Goal: Browse casually: Explore the website without a specific task or goal

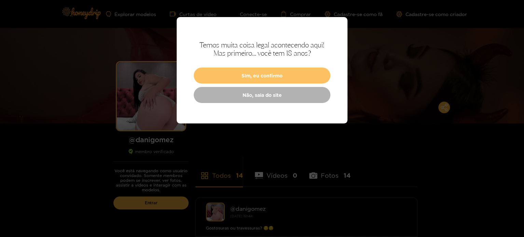
click at [278, 75] on font "Sim, eu confirmo" at bounding box center [262, 75] width 41 height 5
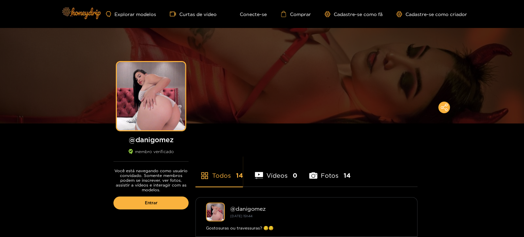
click at [85, 15] on img at bounding box center [81, 13] width 48 height 29
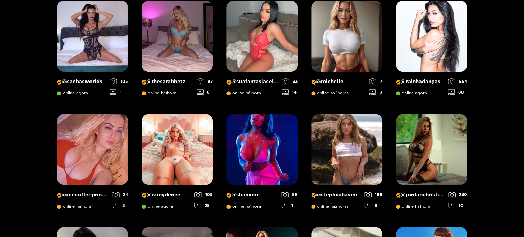
scroll to position [249, 0]
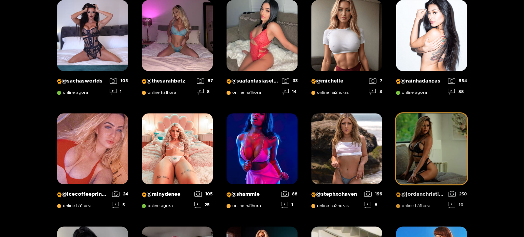
click at [421, 145] on img at bounding box center [431, 148] width 71 height 71
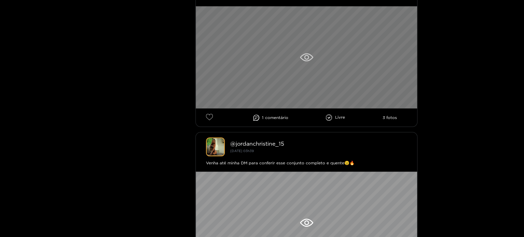
scroll to position [308, 0]
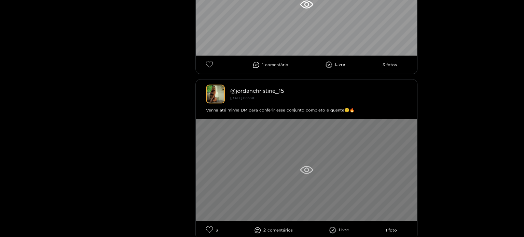
click at [312, 153] on div at bounding box center [306, 170] width 221 height 103
